Goal: Navigation & Orientation: Find specific page/section

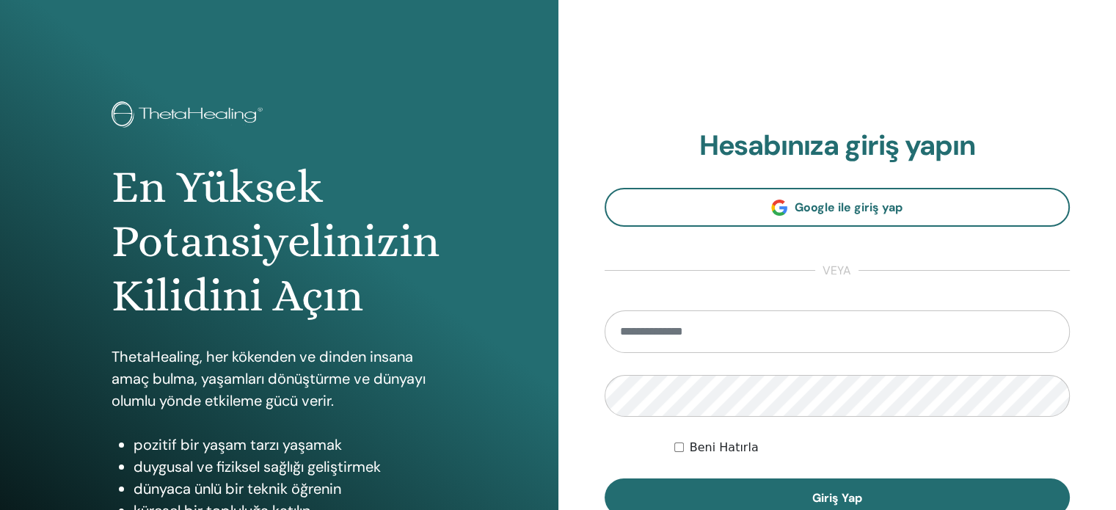
click at [742, 336] on input "email" at bounding box center [837, 331] width 466 height 43
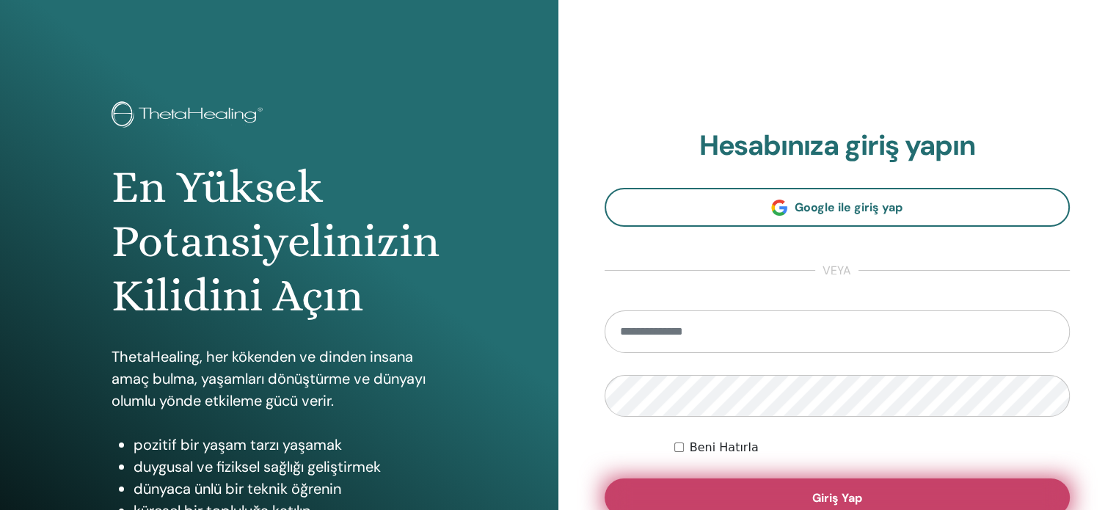
click at [758, 487] on button "Giriş Yap" at bounding box center [837, 497] width 466 height 38
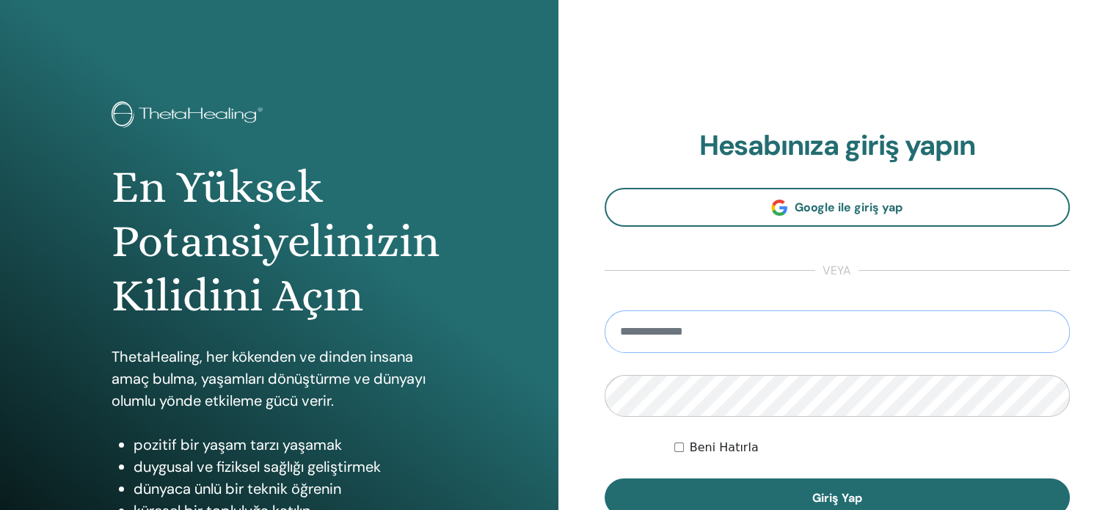
click at [648, 343] on input "email" at bounding box center [837, 331] width 466 height 43
paste input "**********"
type input "**********"
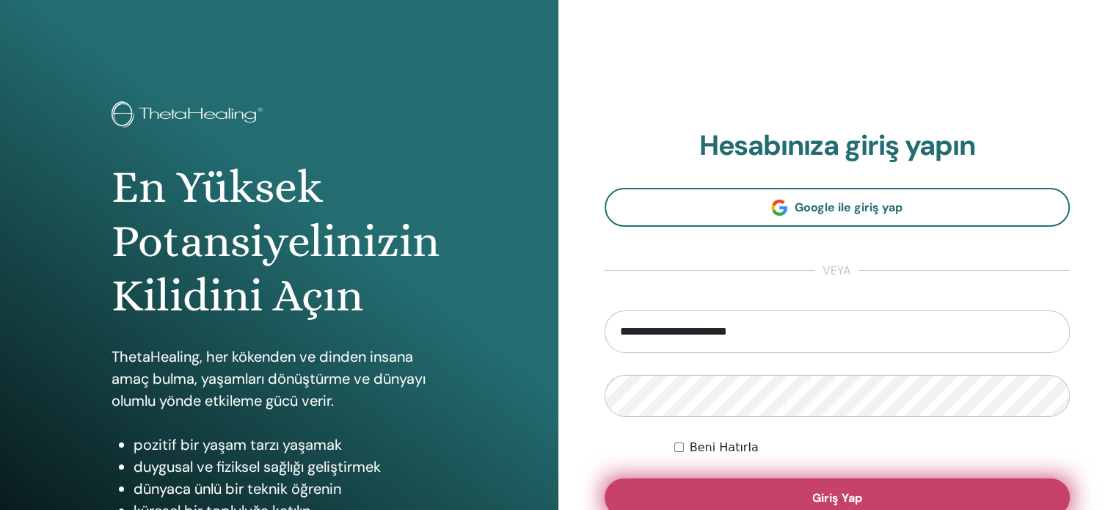
click at [684, 480] on button "Giriş Yap" at bounding box center [837, 497] width 466 height 38
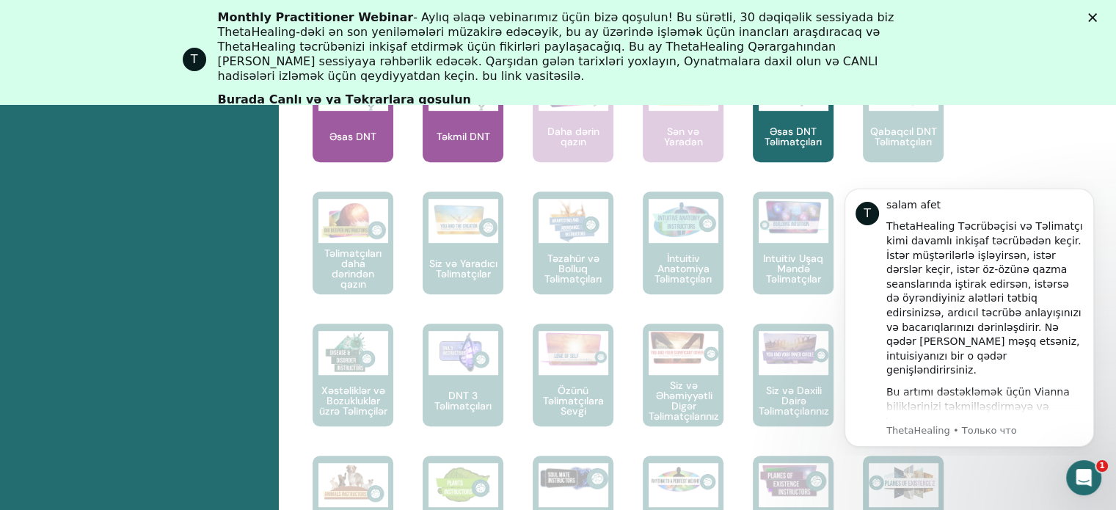
scroll to position [698, 0]
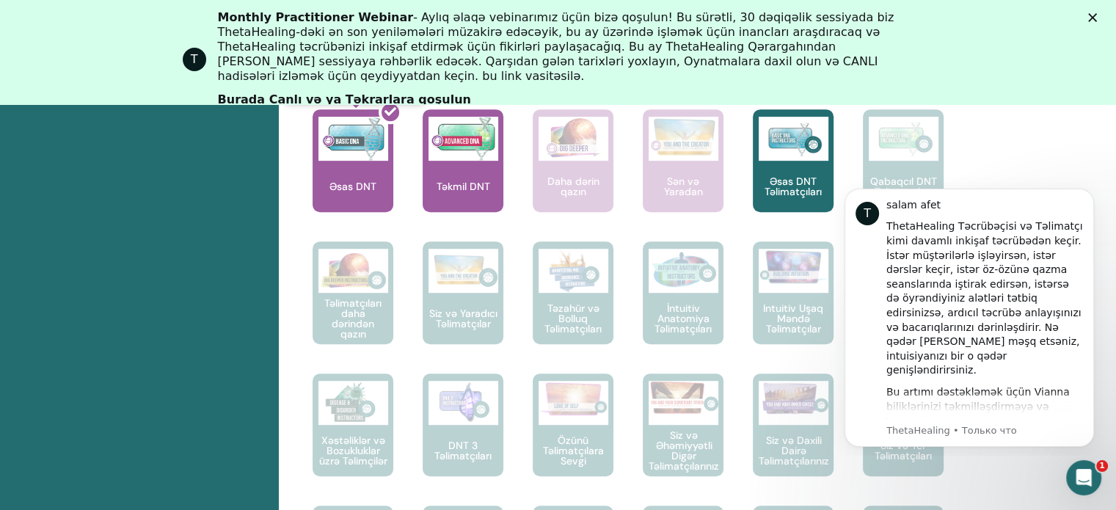
click at [348, 161] on div at bounding box center [361, 166] width 81 height 132
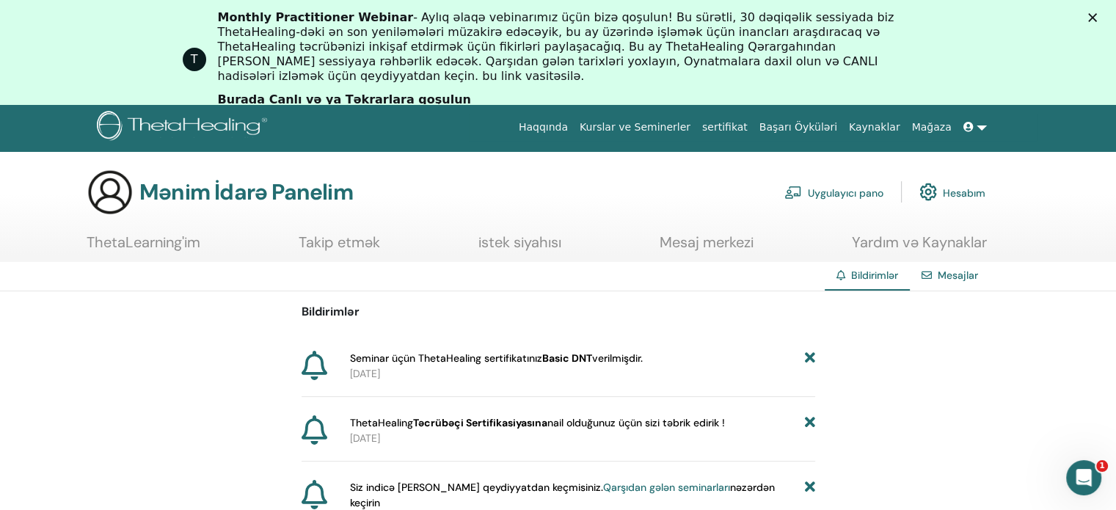
click at [409, 370] on p "[DATE]" at bounding box center [582, 373] width 465 height 15
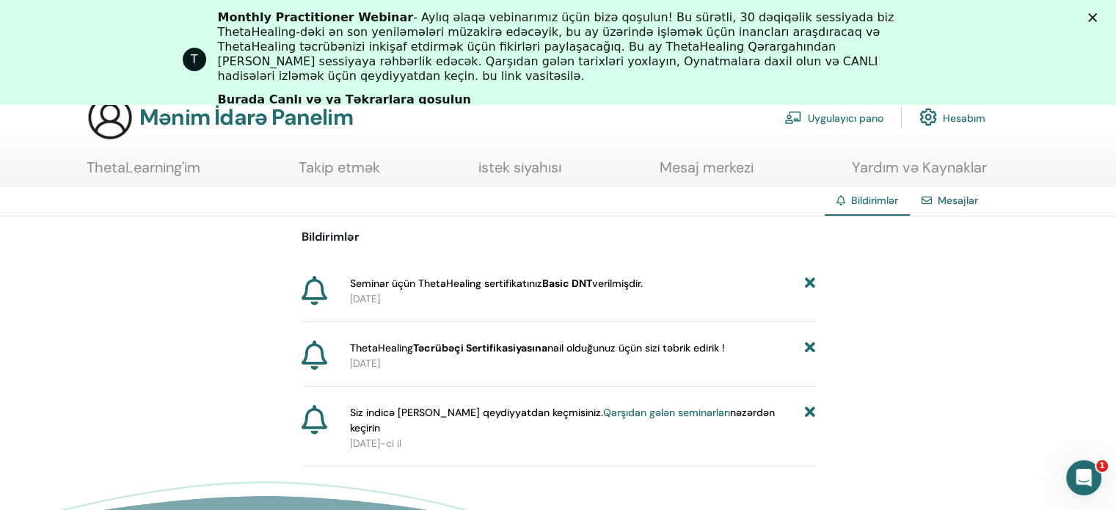
scroll to position [87, 0]
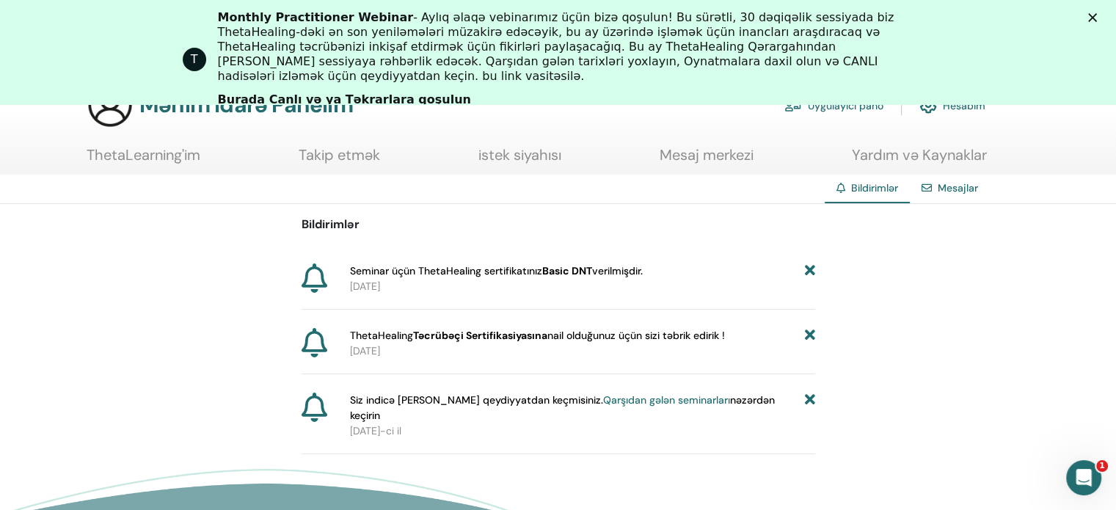
click at [626, 401] on font "Qarşıdan gələn seminarları" at bounding box center [666, 399] width 127 height 13
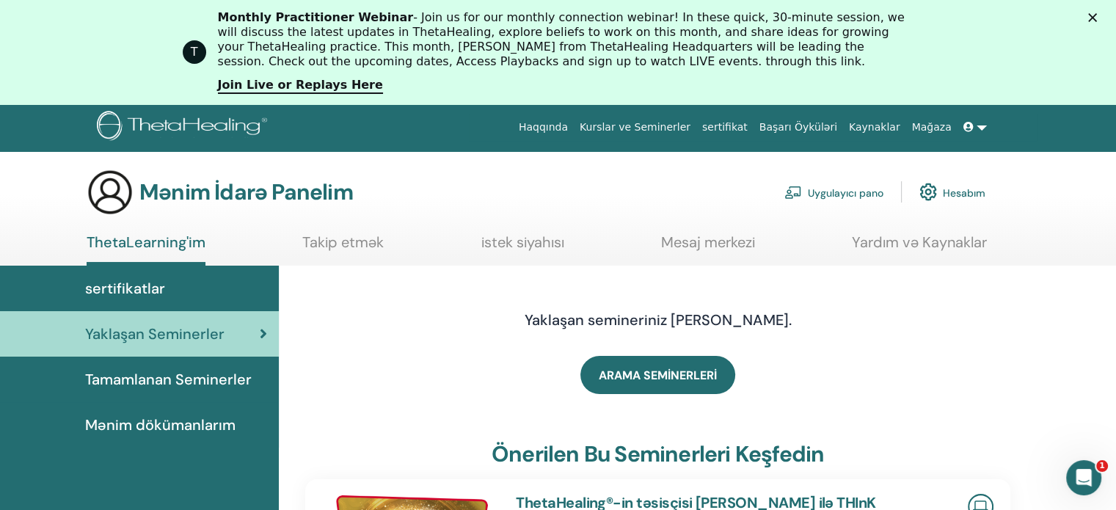
click at [175, 272] on link "sertifikatlar" at bounding box center [139, 288] width 279 height 45
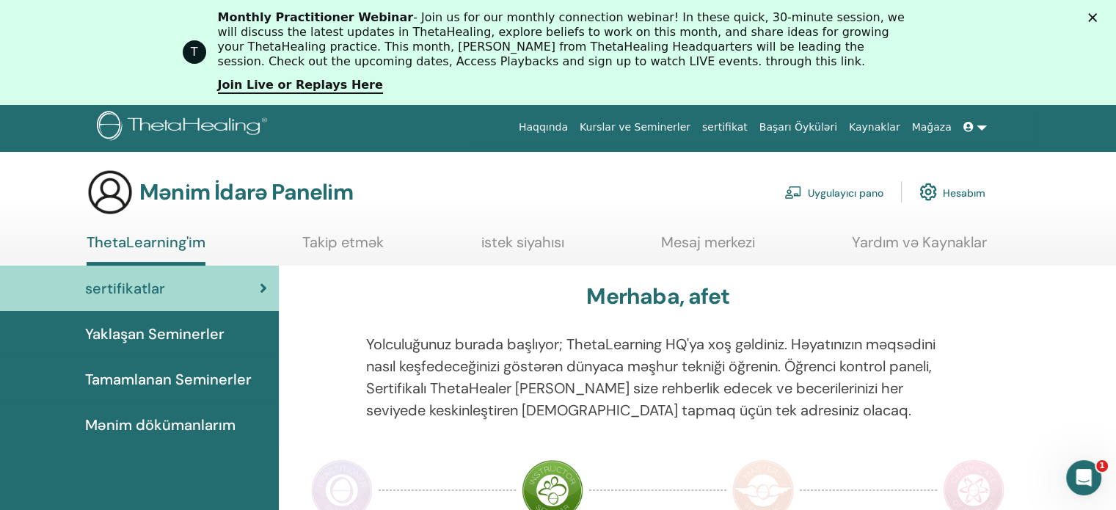
click at [977, 132] on link at bounding box center [974, 127] width 35 height 27
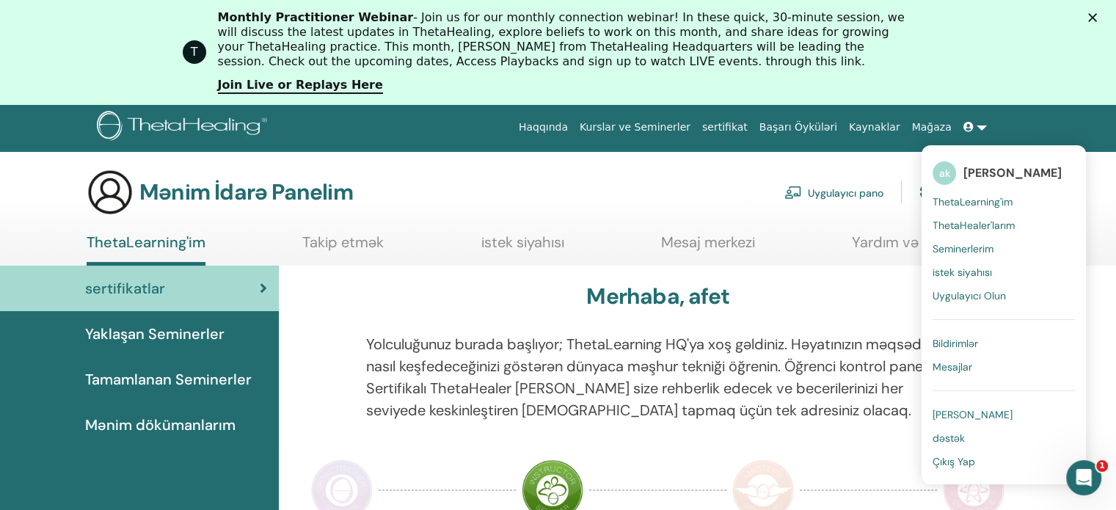
click at [995, 45] on div "T Monthly Practitioner Webinar - Join us for our monthly connection webinar! In…" at bounding box center [558, 52] width 1116 height 92
click at [189, 339] on font "Yaklaşan Seminerler" at bounding box center [154, 333] width 139 height 19
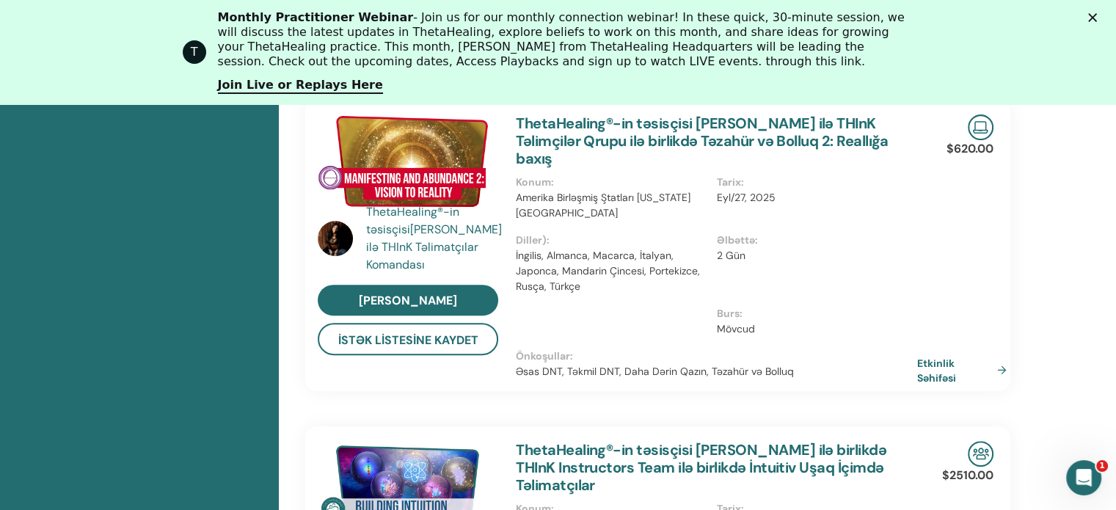
scroll to position [377, 0]
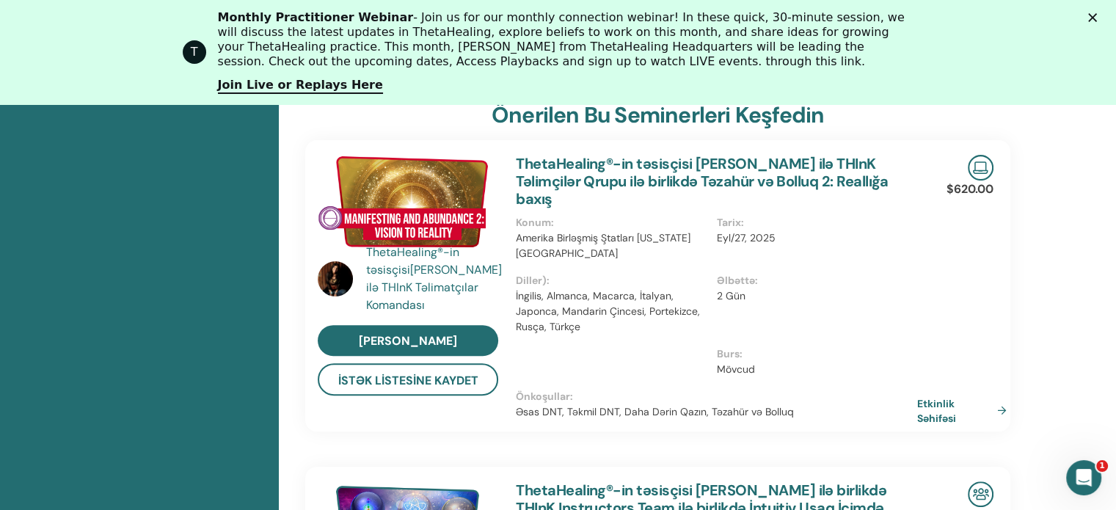
click at [1097, 18] on polygon "Закрыть" at bounding box center [1092, 17] width 9 height 9
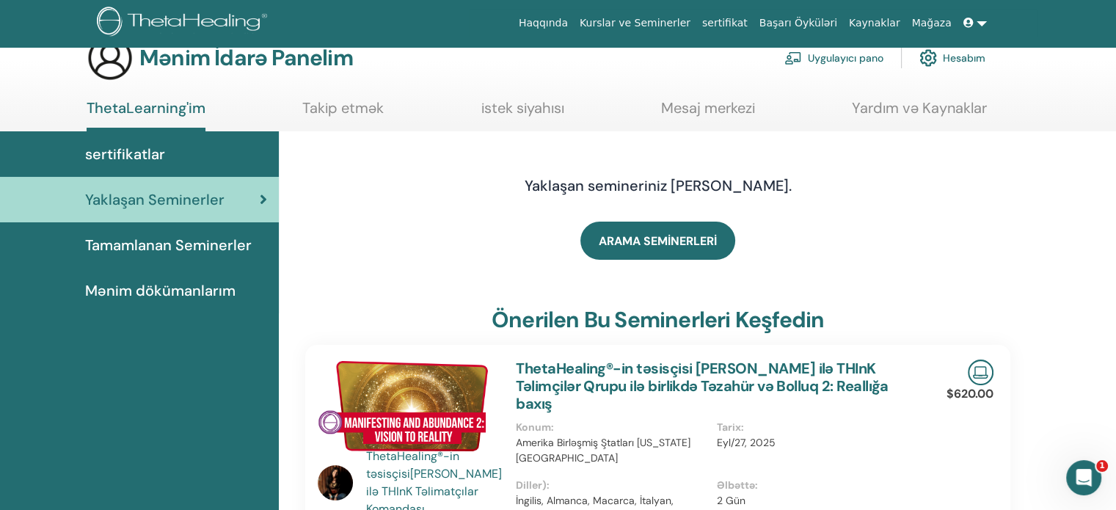
scroll to position [0, 0]
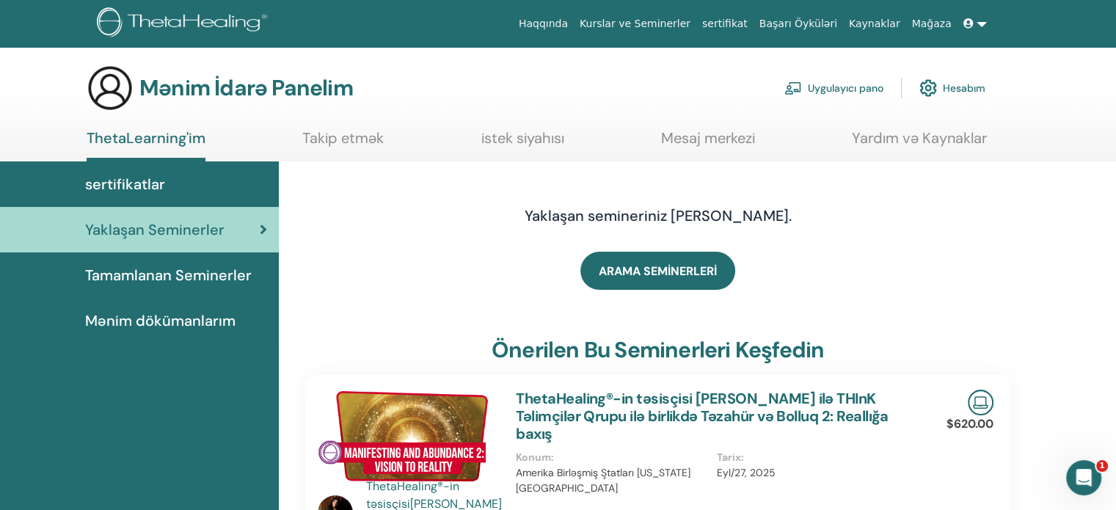
click at [940, 92] on link "Hesabım" at bounding box center [952, 88] width 66 height 32
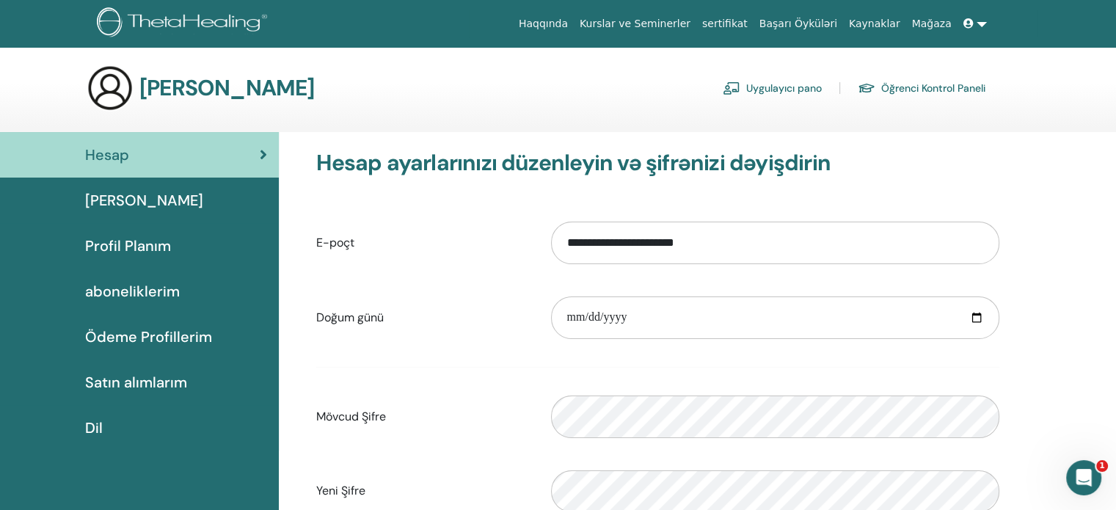
click at [671, 27] on font "Kurslar ve Seminerler" at bounding box center [634, 24] width 111 height 12
click at [747, 21] on font "sertifikat" at bounding box center [724, 24] width 45 height 12
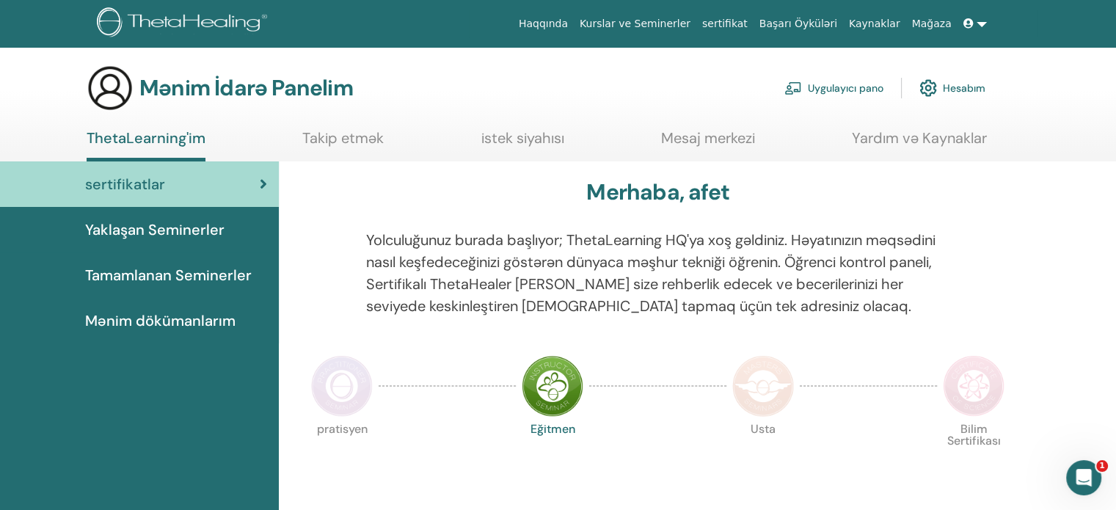
click at [172, 220] on font "Yaklaşan Seminerler" at bounding box center [154, 229] width 139 height 19
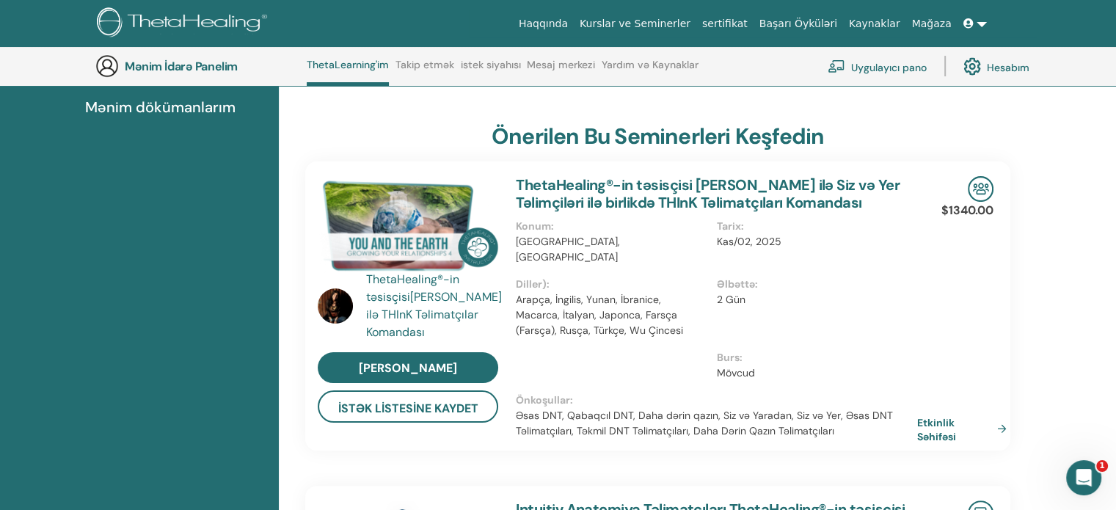
scroll to position [239, 0]
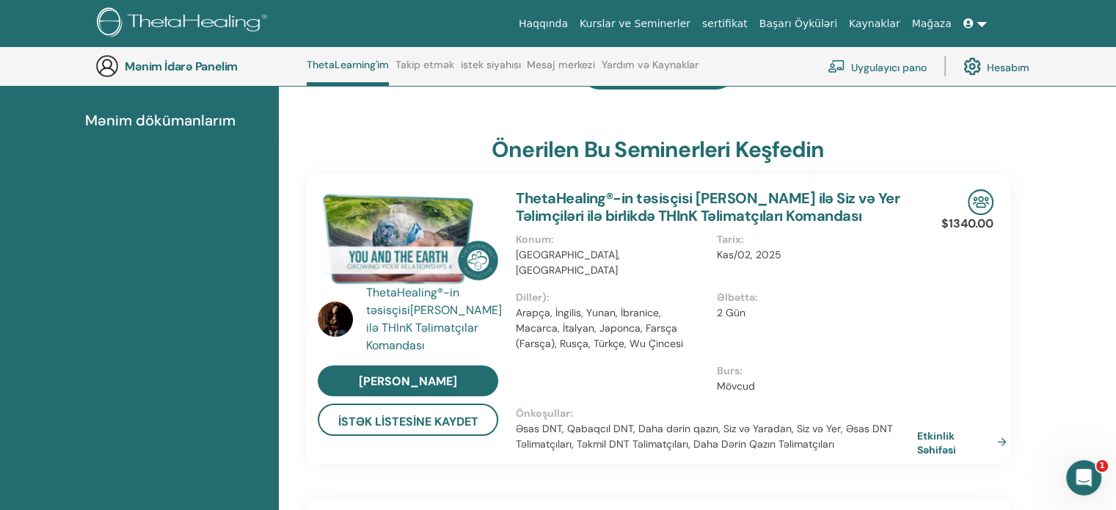
click at [979, 23] on link at bounding box center [974, 23] width 35 height 27
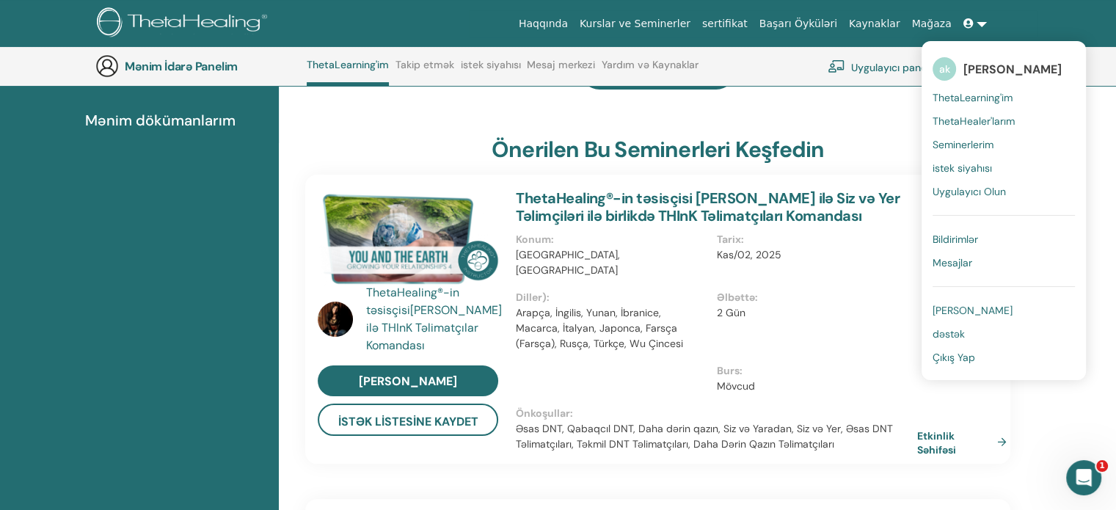
click at [957, 140] on font "Seminerlerim" at bounding box center [962, 144] width 61 height 13
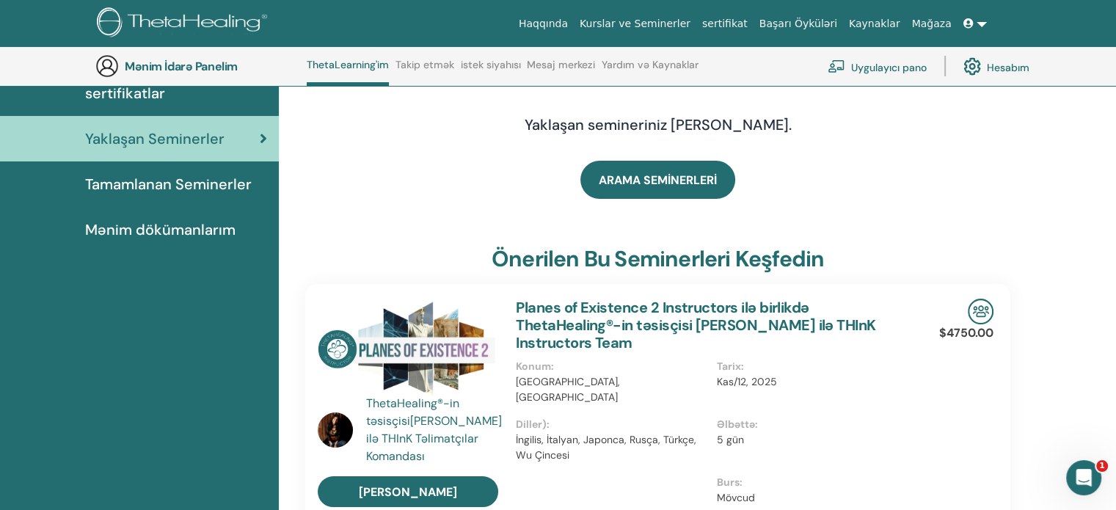
scroll to position [61, 0]
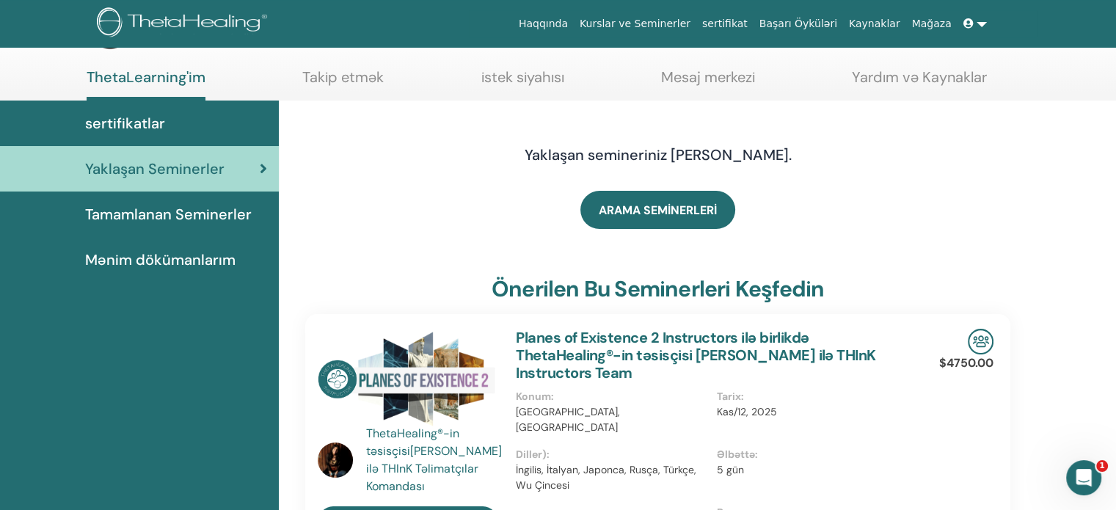
click at [980, 30] on link at bounding box center [974, 23] width 35 height 27
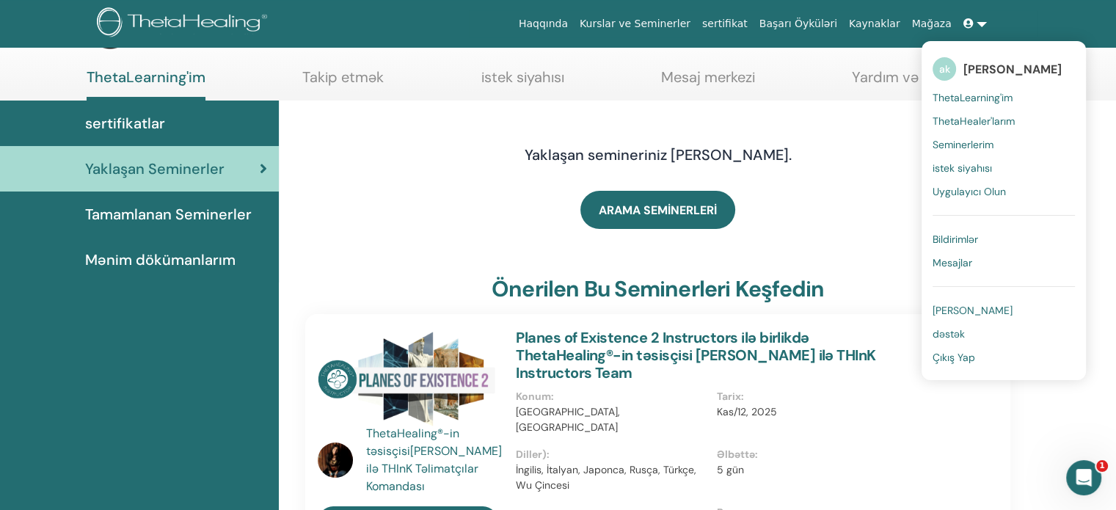
click at [961, 359] on font "Çıkış Yap" at bounding box center [953, 357] width 43 height 13
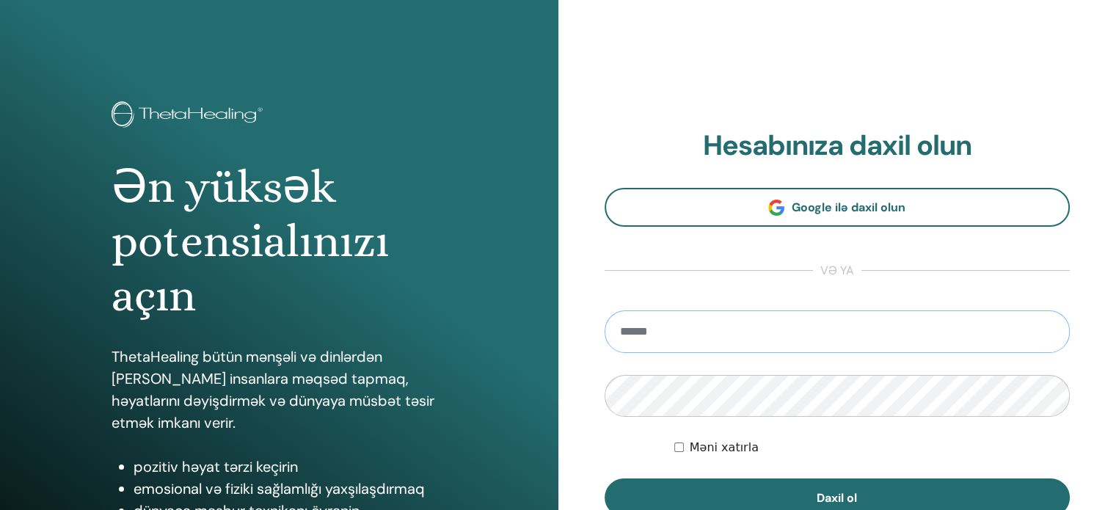
click at [739, 345] on input "email" at bounding box center [837, 331] width 466 height 43
